Goal: Transaction & Acquisition: Subscribe to service/newsletter

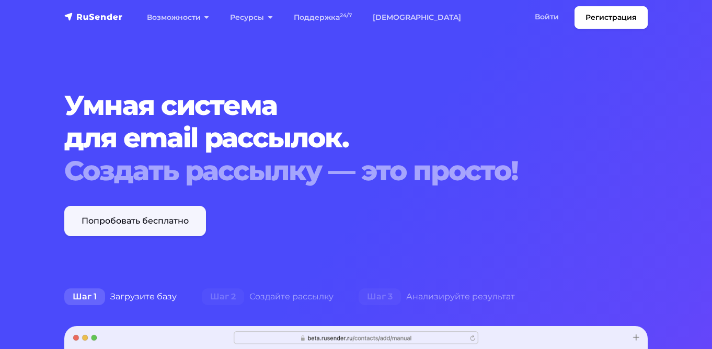
click at [187, 219] on link "Попробовать бесплатно" at bounding box center [135, 221] width 142 height 30
click at [618, 15] on link "Регистрация" at bounding box center [610, 17] width 73 height 22
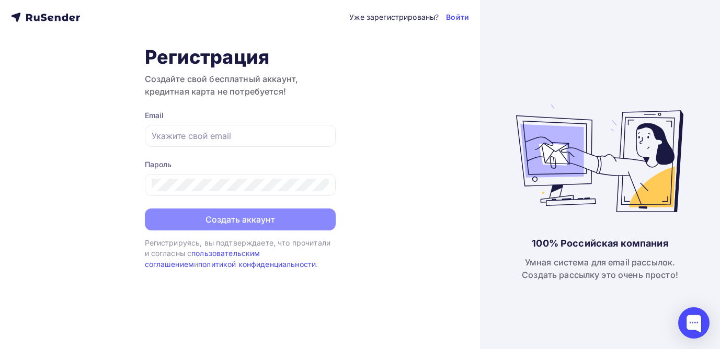
click at [554, 50] on div "100% Российская компания Умная система для email рассылок. Создать рассылку это…" at bounding box center [600, 174] width 240 height 349
click at [202, 138] on input "text" at bounding box center [240, 136] width 177 height 13
type input "[EMAIL_ADDRESS][DOMAIN_NAME]"
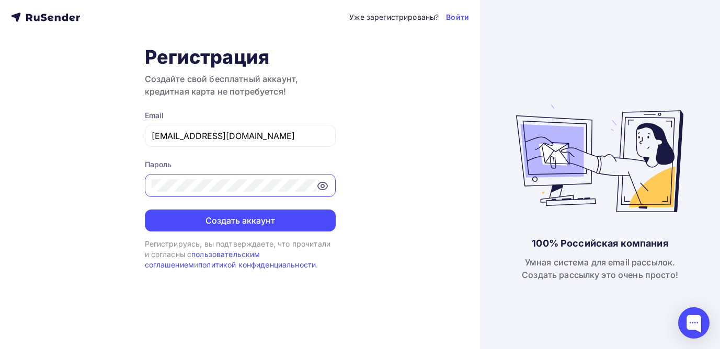
click at [328, 188] on icon at bounding box center [322, 186] width 13 height 13
click at [138, 196] on div "Уже зарегистрированы? Войти Регистрация Создайте свой бесплатный аккаунт, креди…" at bounding box center [240, 174] width 480 height 349
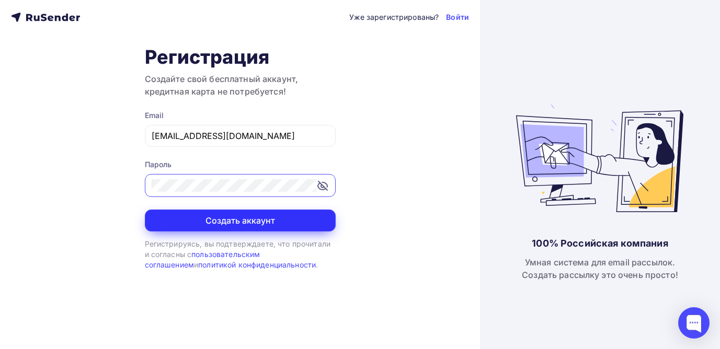
click at [223, 217] on button "Создать аккаунт" at bounding box center [240, 221] width 191 height 22
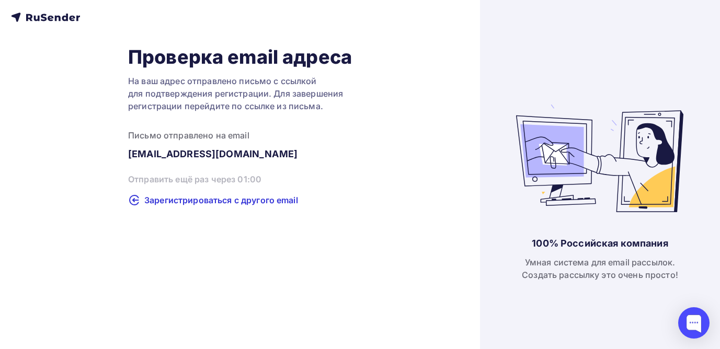
click at [234, 224] on div "Проверка email адреса На ваш адрес отправлено письмо с ссылкой для подтверждени…" at bounding box center [240, 174] width 480 height 349
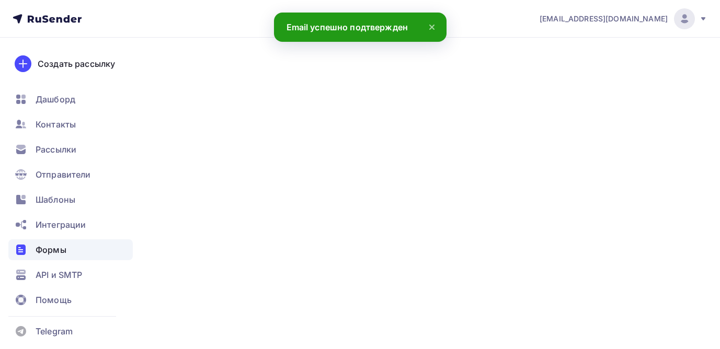
click at [84, 250] on div "Формы" at bounding box center [70, 249] width 124 height 21
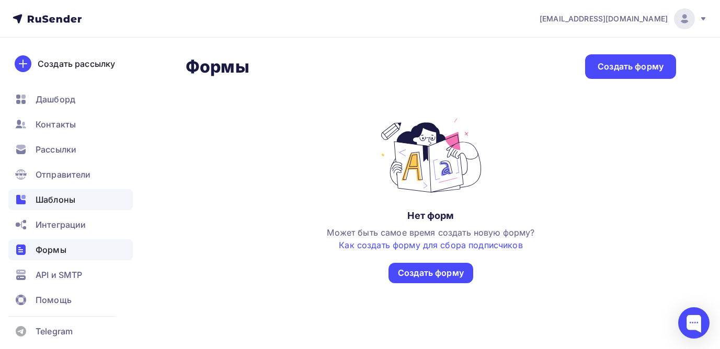
click at [58, 200] on span "Шаблоны" at bounding box center [56, 199] width 40 height 13
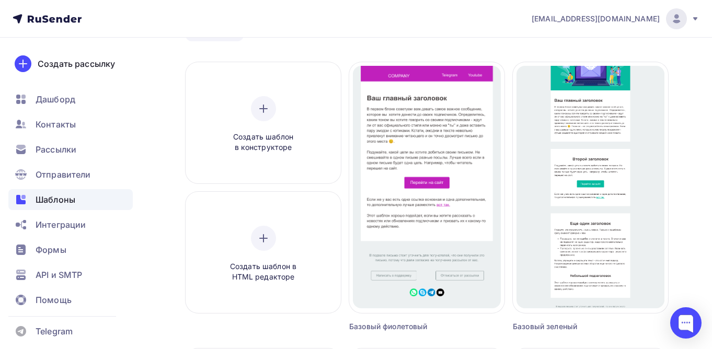
scroll to position [52, 0]
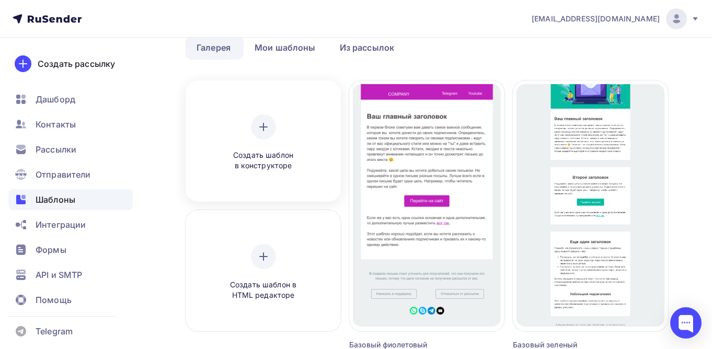
click at [267, 121] on icon at bounding box center [263, 127] width 13 height 13
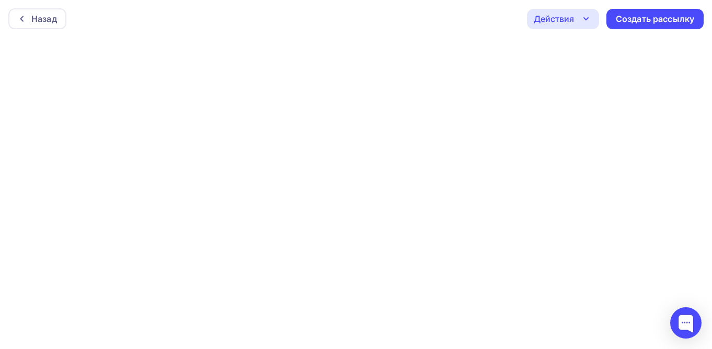
click at [583, 18] on icon "button" at bounding box center [586, 19] width 13 height 13
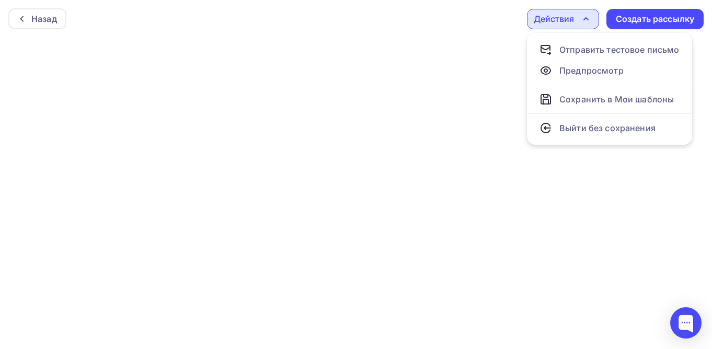
click at [583, 18] on icon "button" at bounding box center [586, 19] width 13 height 13
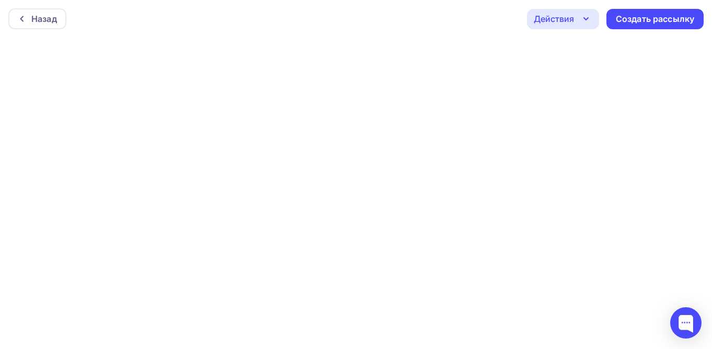
click at [345, 28] on div "Назад Действия Отправить тестовое письмо Предпросмотр Сохранить в Мои шаблоны В…" at bounding box center [356, 19] width 712 height 38
click at [24, 19] on icon at bounding box center [22, 19] width 8 height 8
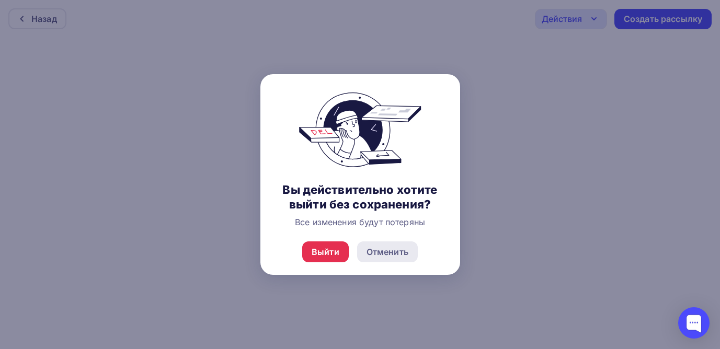
click at [379, 248] on div "Отменить" at bounding box center [387, 252] width 42 height 13
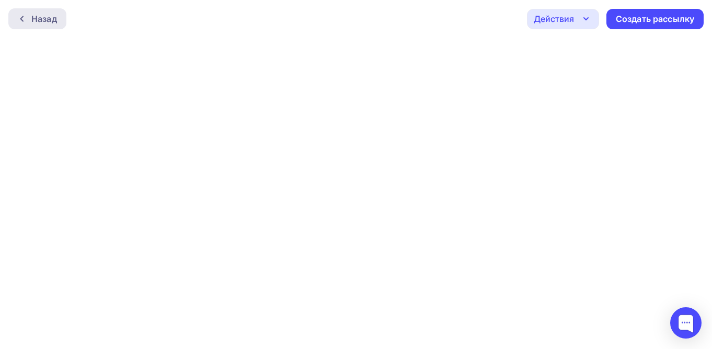
click at [43, 19] on div "Назад" at bounding box center [44, 19] width 26 height 13
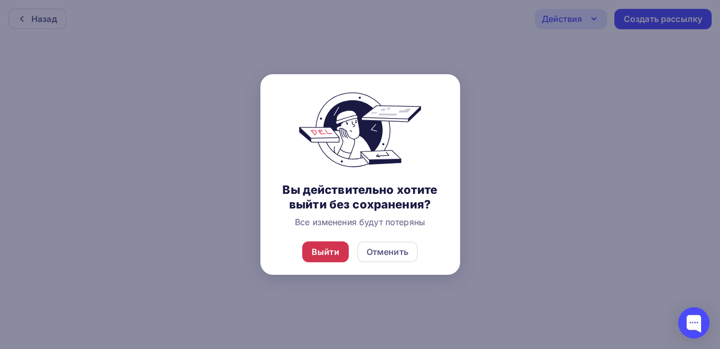
click at [328, 252] on div "Выйти" at bounding box center [325, 252] width 28 height 13
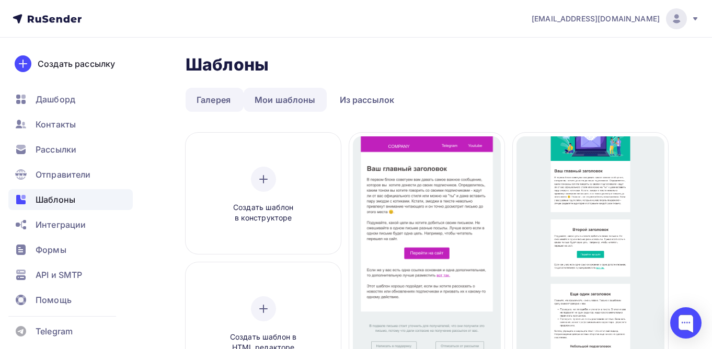
click at [285, 100] on link "Мои шаблоны" at bounding box center [285, 100] width 83 height 24
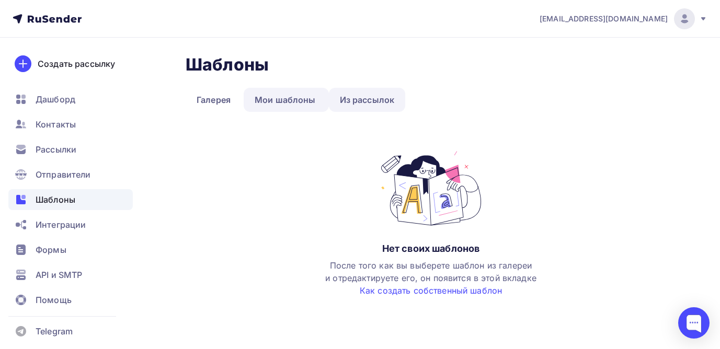
click at [364, 98] on link "Из рассылок" at bounding box center [367, 100] width 77 height 24
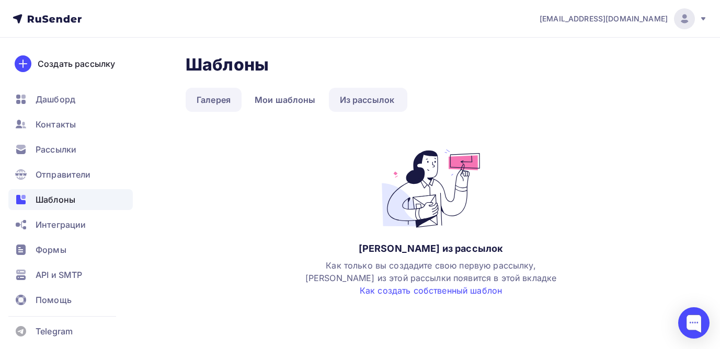
click at [217, 94] on link "Галерея" at bounding box center [214, 100] width 56 height 24
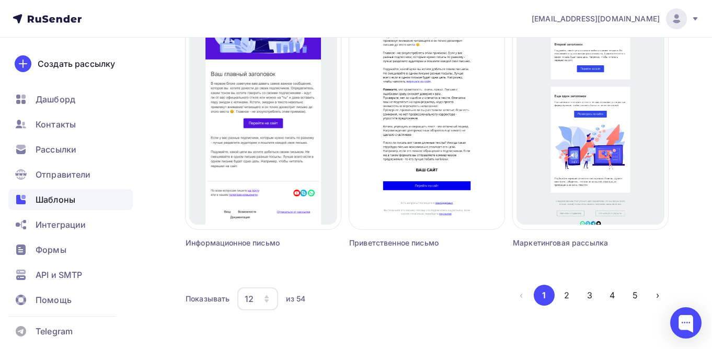
scroll to position [1030, 0]
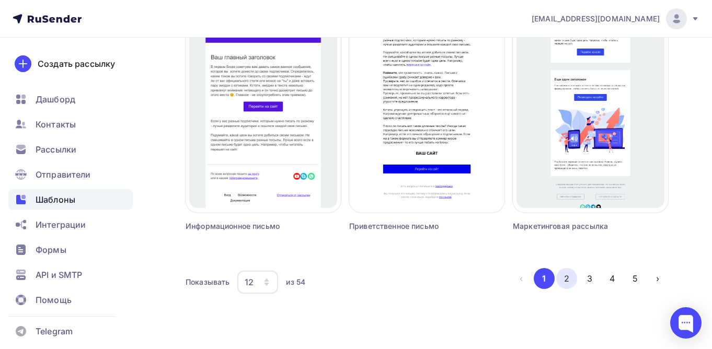
click at [568, 283] on button "2" at bounding box center [566, 278] width 21 height 21
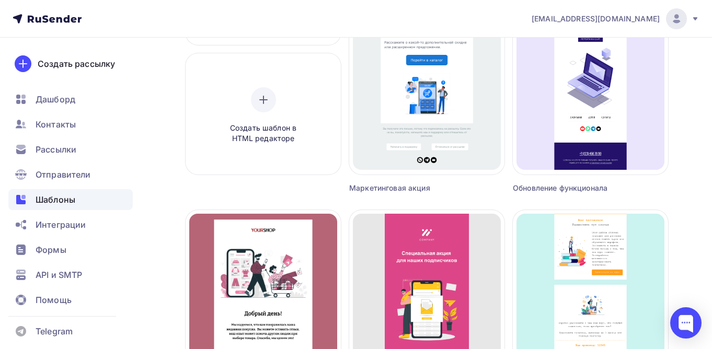
scroll to position [52, 0]
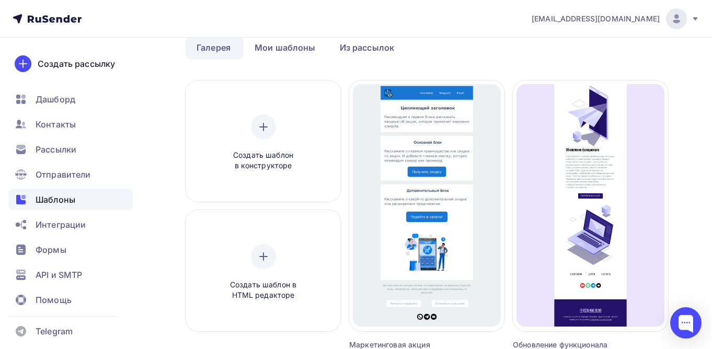
drag, startPoint x: 680, startPoint y: 189, endPoint x: 679, endPoint y: 201, distance: 12.1
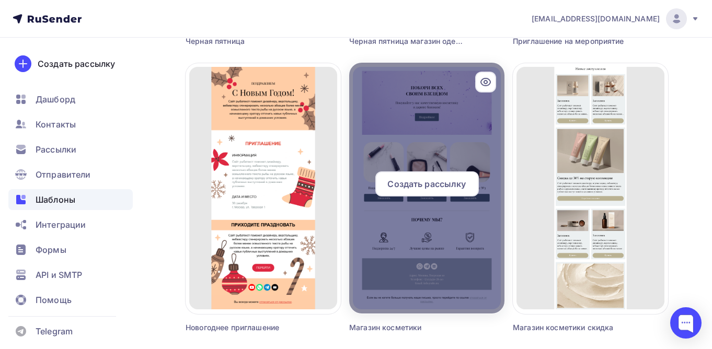
scroll to position [941, 0]
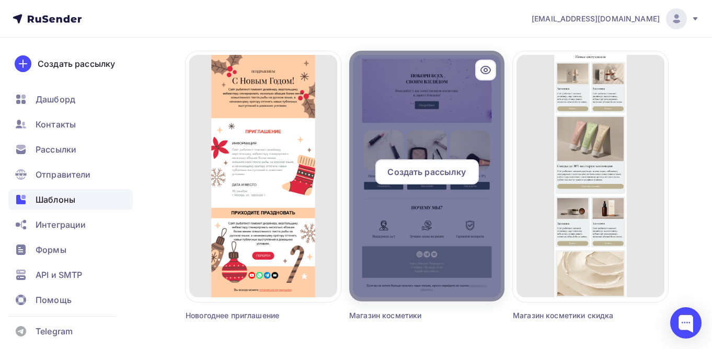
click at [485, 70] on icon at bounding box center [485, 70] width 13 height 13
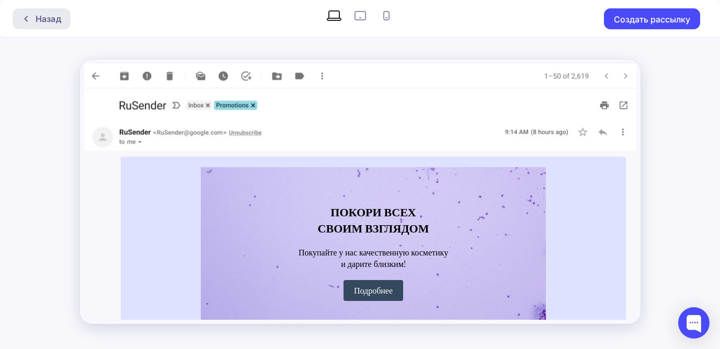
click at [55, 19] on div "Назад" at bounding box center [49, 19] width 26 height 13
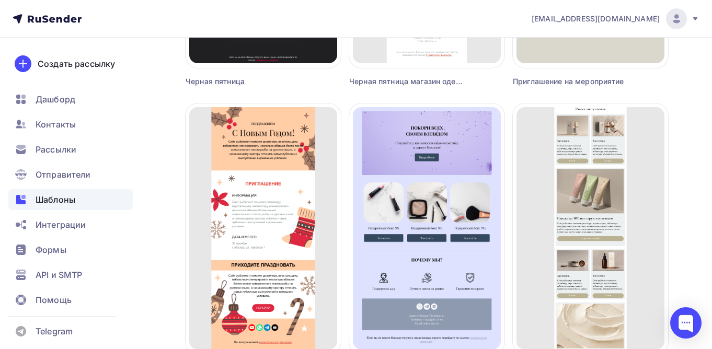
scroll to position [1030, 0]
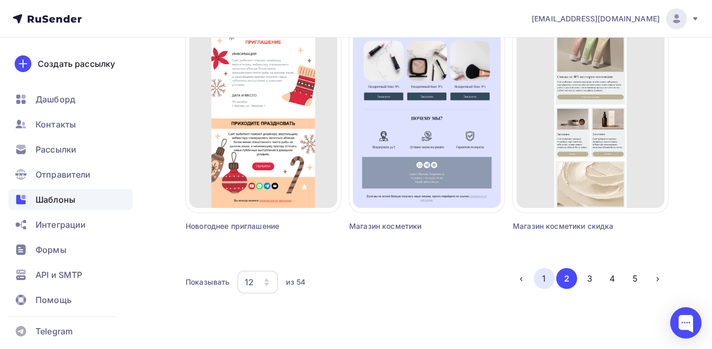
click at [545, 282] on button "1" at bounding box center [544, 278] width 21 height 21
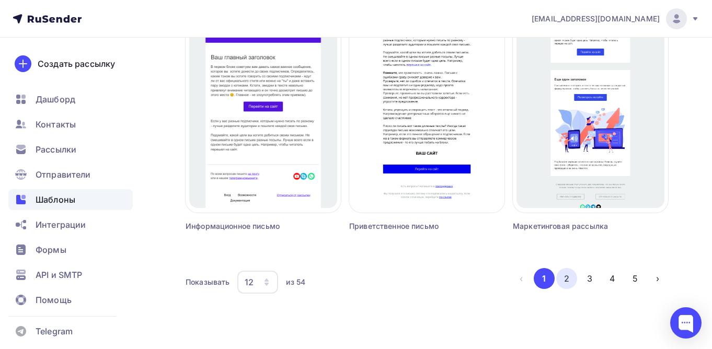
click at [562, 282] on button "2" at bounding box center [566, 278] width 21 height 21
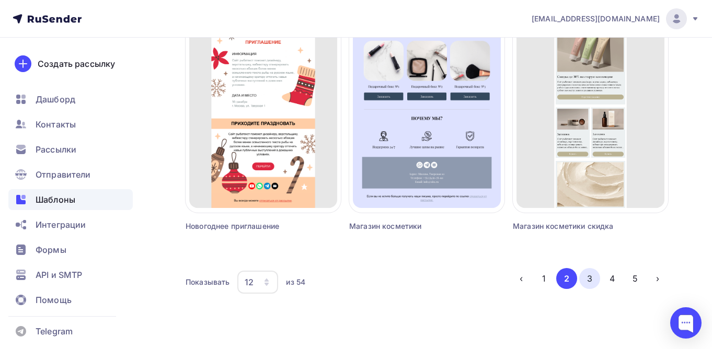
click at [593, 279] on button "3" at bounding box center [589, 278] width 21 height 21
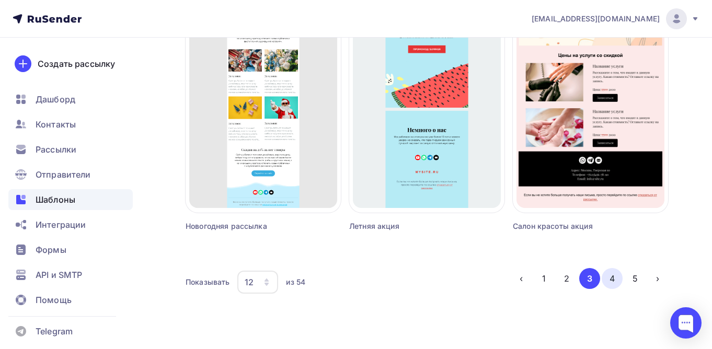
click at [609, 280] on button "4" at bounding box center [612, 278] width 21 height 21
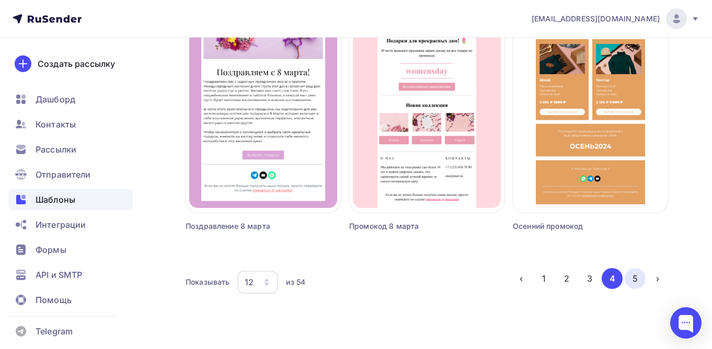
click at [639, 280] on button "5" at bounding box center [635, 278] width 21 height 21
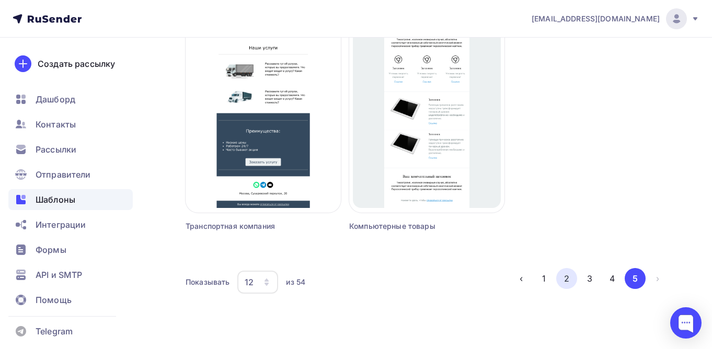
click at [567, 279] on button "2" at bounding box center [566, 278] width 21 height 21
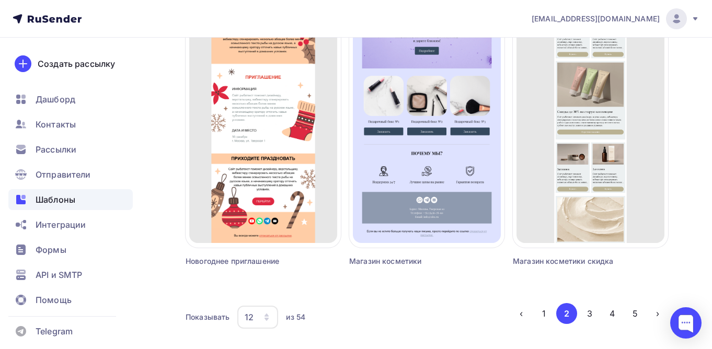
scroll to position [926, 0]
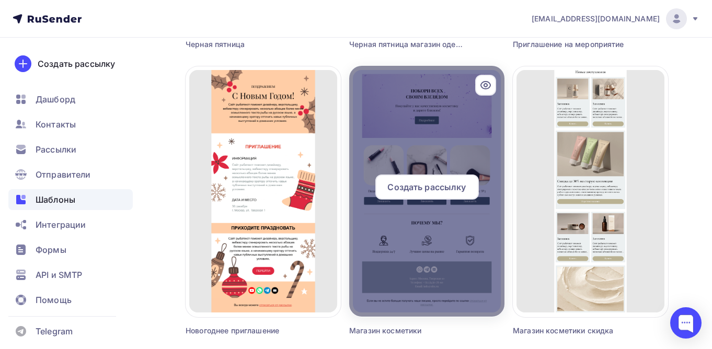
click at [417, 248] on div at bounding box center [426, 191] width 155 height 251
click at [425, 185] on span "Создать рассылку" at bounding box center [426, 187] width 78 height 13
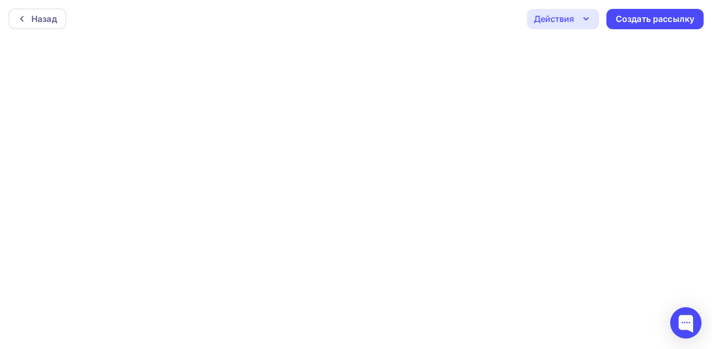
click at [575, 21] on div "Действия" at bounding box center [563, 19] width 72 height 20
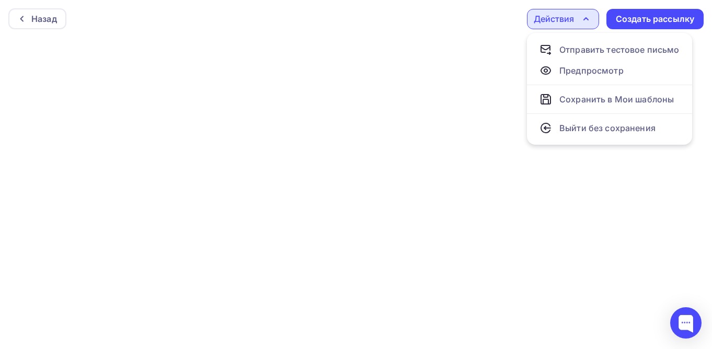
click at [575, 21] on div "Действия" at bounding box center [563, 19] width 72 height 20
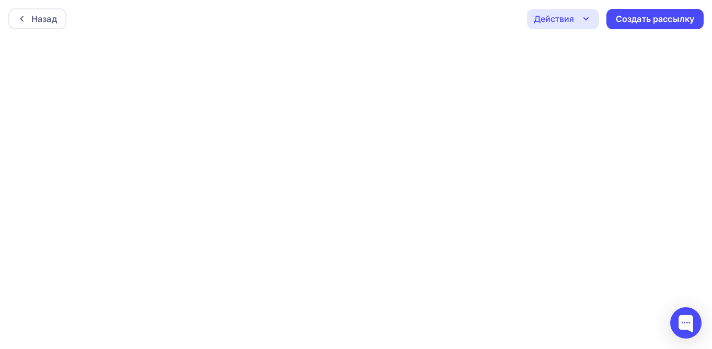
click at [456, 37] on div "Назад Действия Отправить тестовое письмо Предпросмотр Сохранить в Мои шаблоны В…" at bounding box center [356, 19] width 712 height 38
click at [431, 21] on div "Назад Действия Отправить тестовое письмо Предпросмотр Сохранить в Мои шаблоны В…" at bounding box center [356, 16] width 712 height 38
click at [587, 18] on icon "button" at bounding box center [586, 16] width 13 height 13
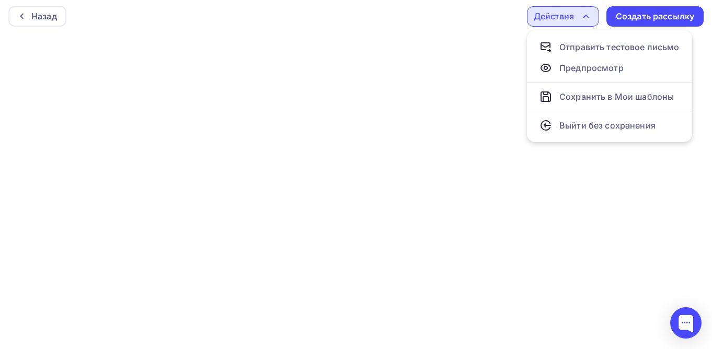
click at [469, 13] on div "Назад Действия Отправить тестовое письмо Предпросмотр Сохранить в Мои шаблоны В…" at bounding box center [356, 16] width 712 height 38
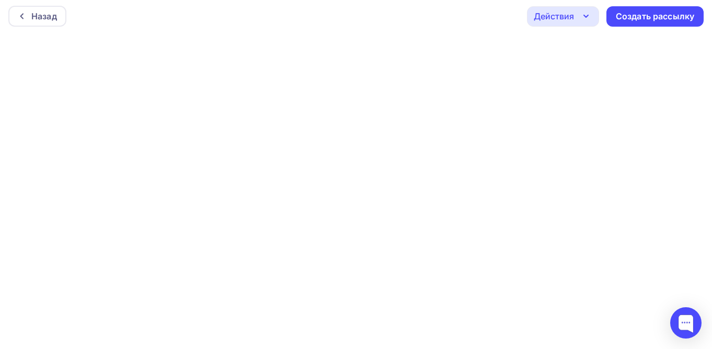
click at [431, 7] on div "Назад Действия Отправить тестовое письмо Предпросмотр Сохранить в Мои шаблоны В…" at bounding box center [356, 16] width 712 height 38
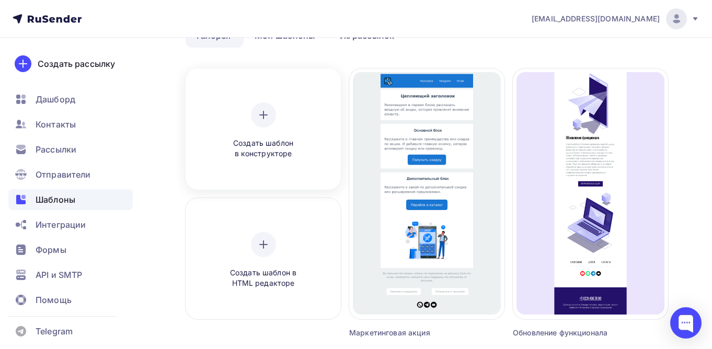
scroll to position [52, 0]
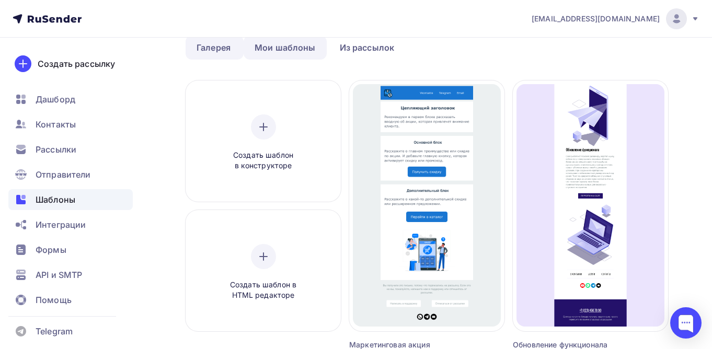
click at [304, 51] on link "Мои шаблоны" at bounding box center [285, 48] width 83 height 24
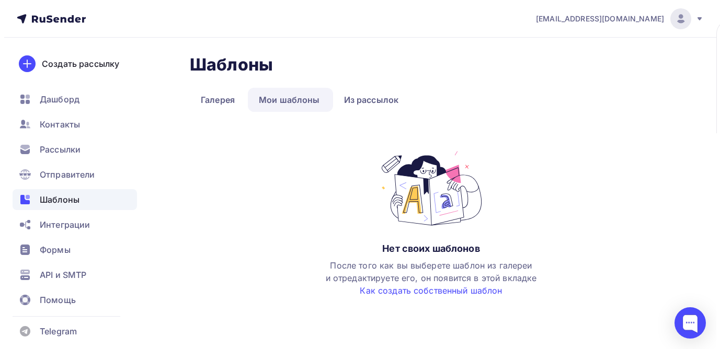
scroll to position [0, 0]
